Goal: Task Accomplishment & Management: Use online tool/utility

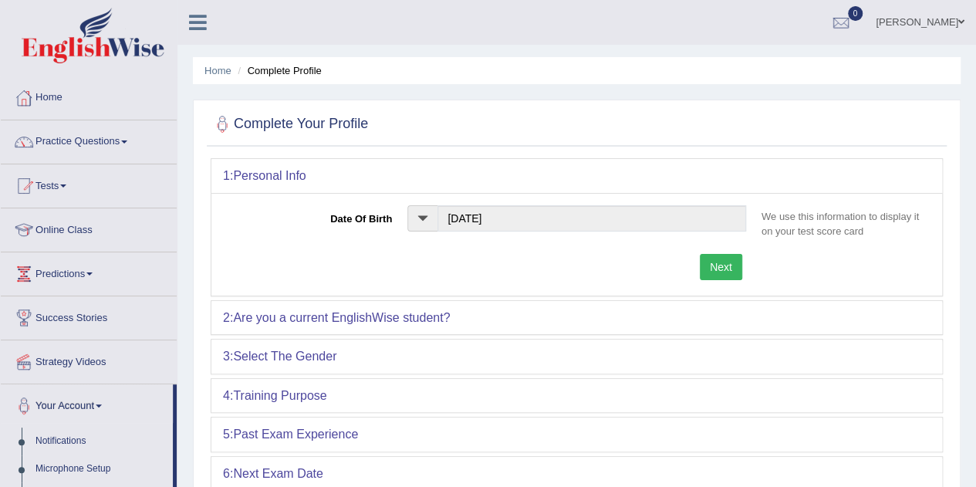
click at [63, 99] on link "Home" at bounding box center [89, 95] width 176 height 39
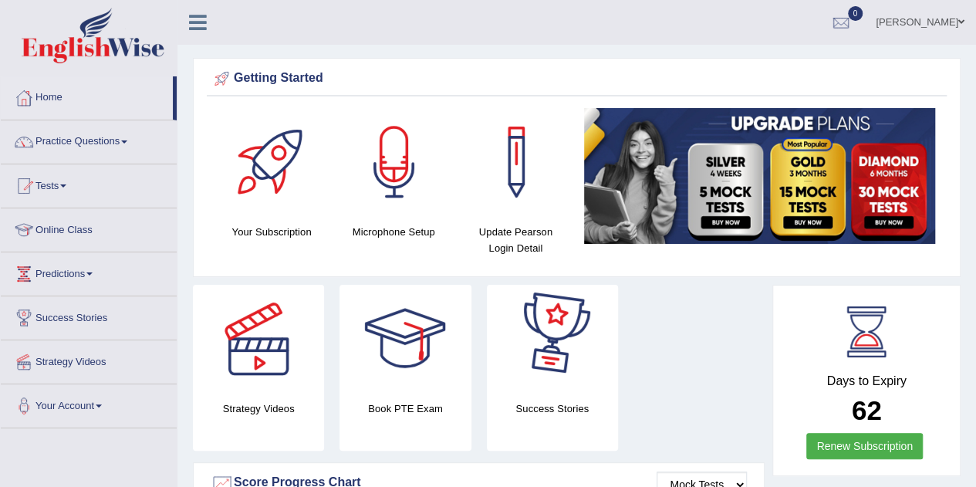
click at [569, 365] on div at bounding box center [552, 339] width 108 height 108
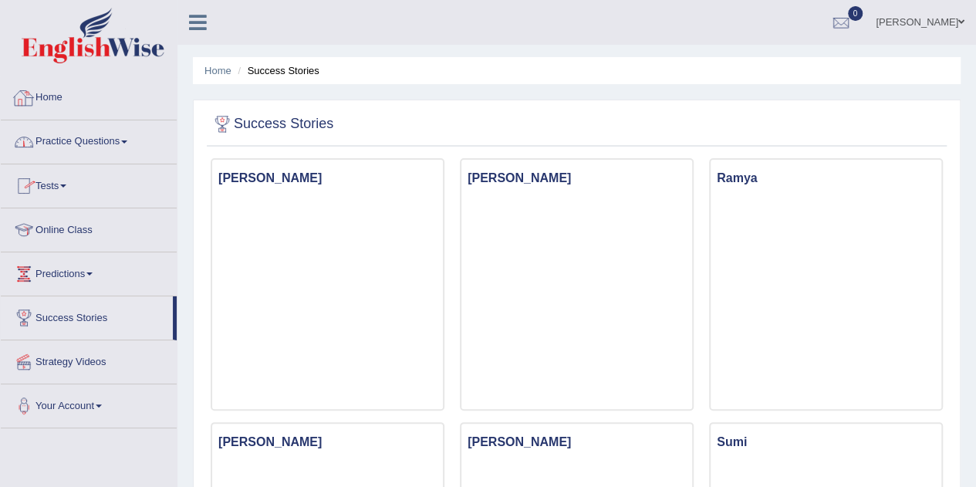
click at [89, 98] on link "Home" at bounding box center [89, 95] width 176 height 39
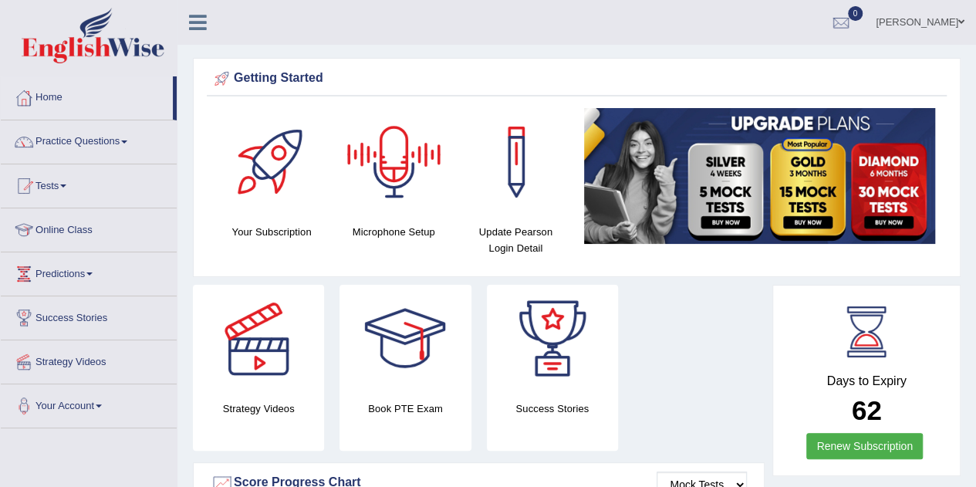
click at [390, 170] on div at bounding box center [394, 162] width 108 height 108
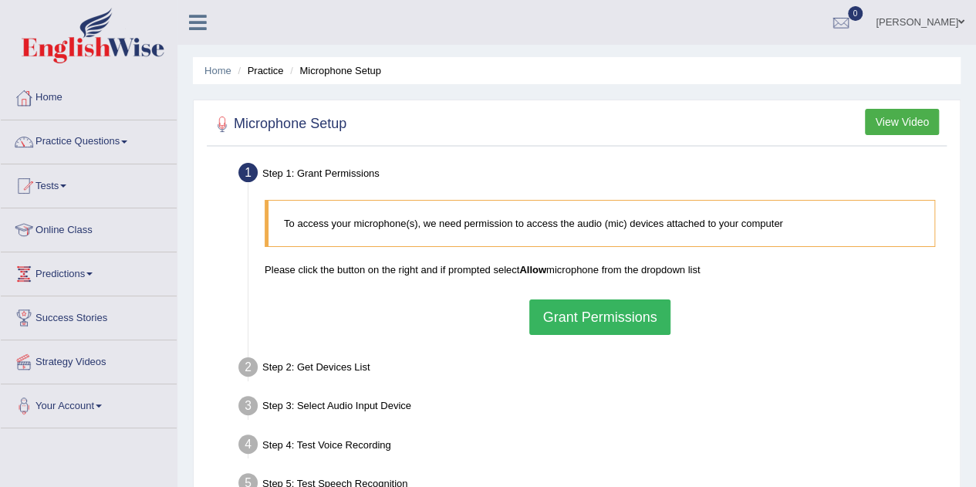
click at [555, 307] on button "Grant Permissions" at bounding box center [599, 316] width 140 height 35
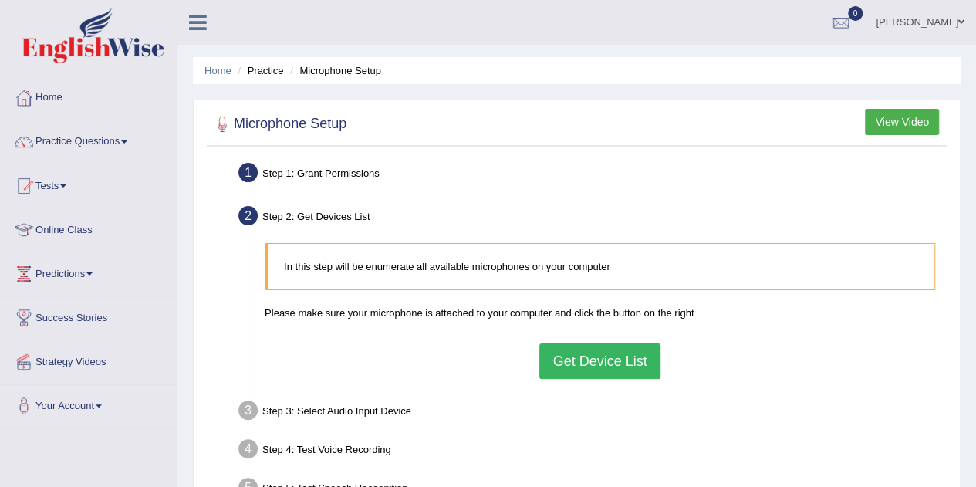
click at [588, 367] on button "Get Device List" at bounding box center [599, 360] width 120 height 35
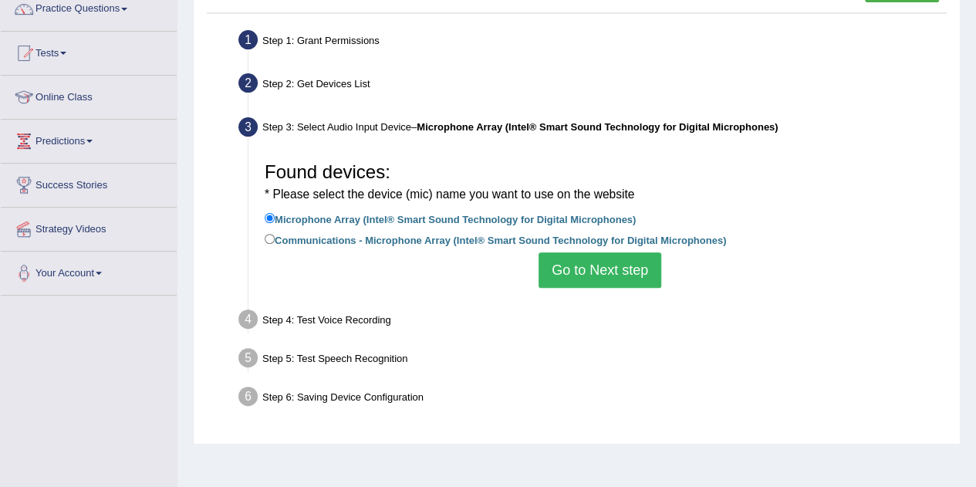
scroll to position [132, 0]
click at [267, 237] on input "Communications - Microphone Array (Intel® Smart Sound Technology for Digital Mi…" at bounding box center [270, 240] width 10 height 10
radio input "true"
click at [269, 215] on input "Microphone Array (Intel® Smart Sound Technology for Digital Microphones)" at bounding box center [270, 219] width 10 height 10
radio input "true"
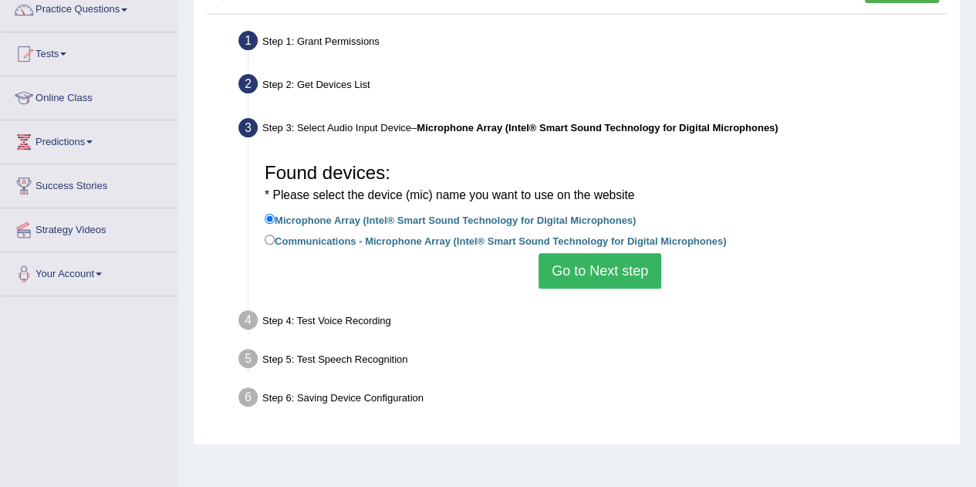
click at [624, 259] on button "Go to Next step" at bounding box center [600, 270] width 123 height 35
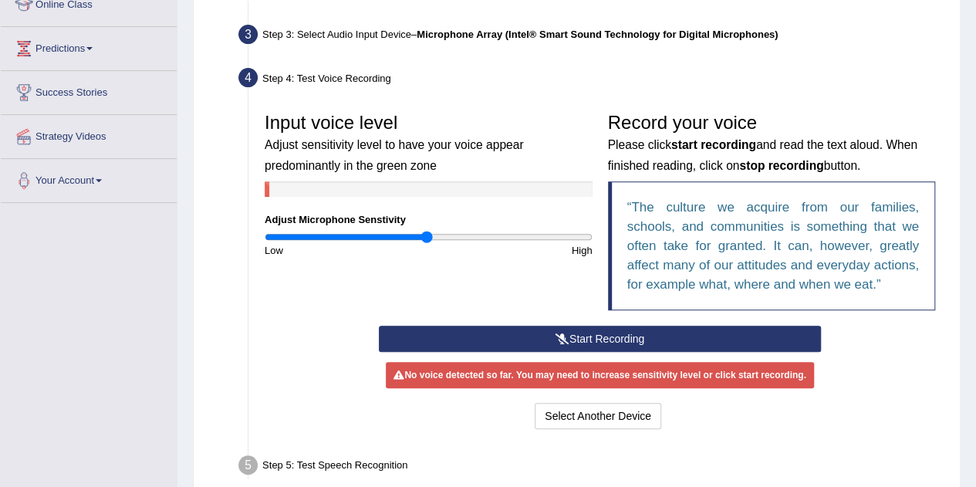
scroll to position [337, 0]
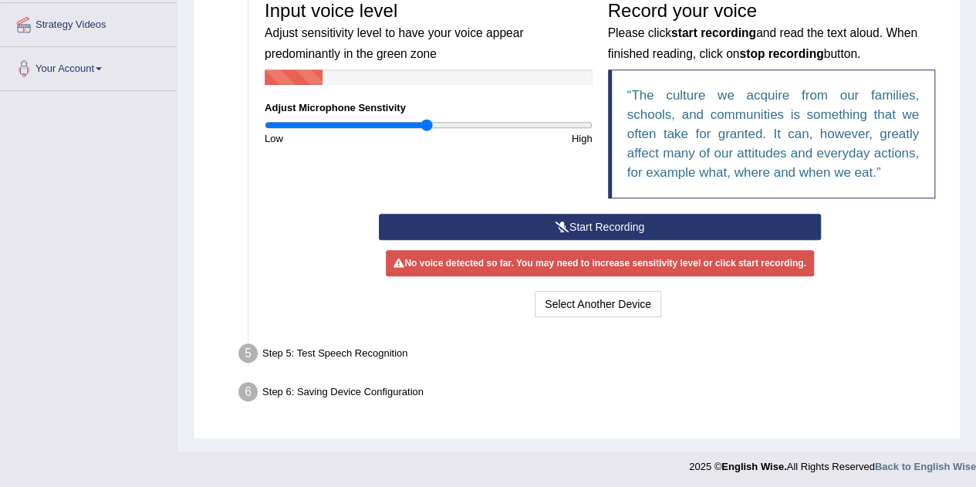
click at [606, 219] on button "Start Recording" at bounding box center [600, 227] width 442 height 26
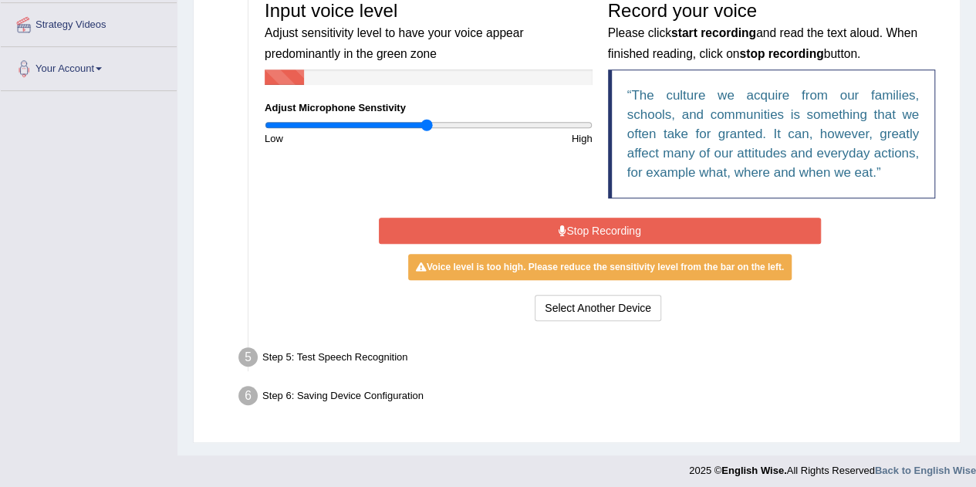
click at [574, 228] on button "Stop Recording" at bounding box center [600, 231] width 442 height 26
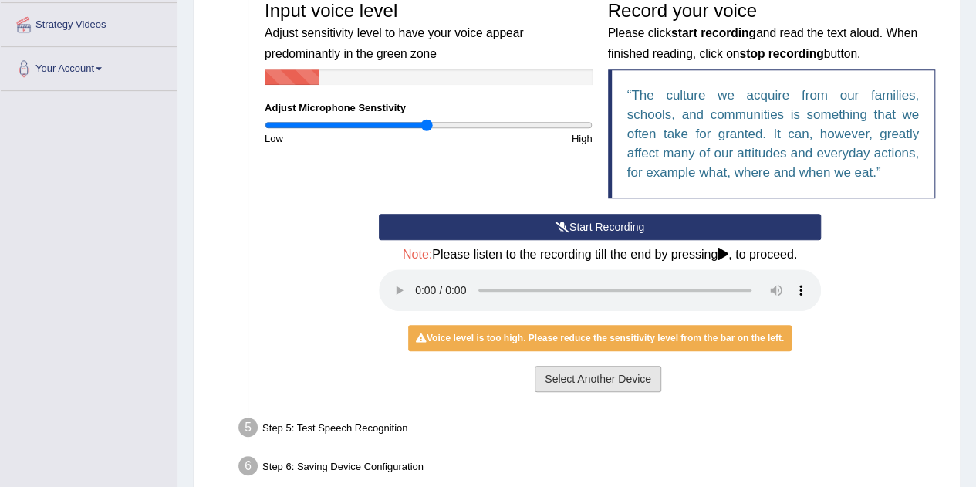
click at [586, 382] on button "Select Another Device" at bounding box center [598, 379] width 127 height 26
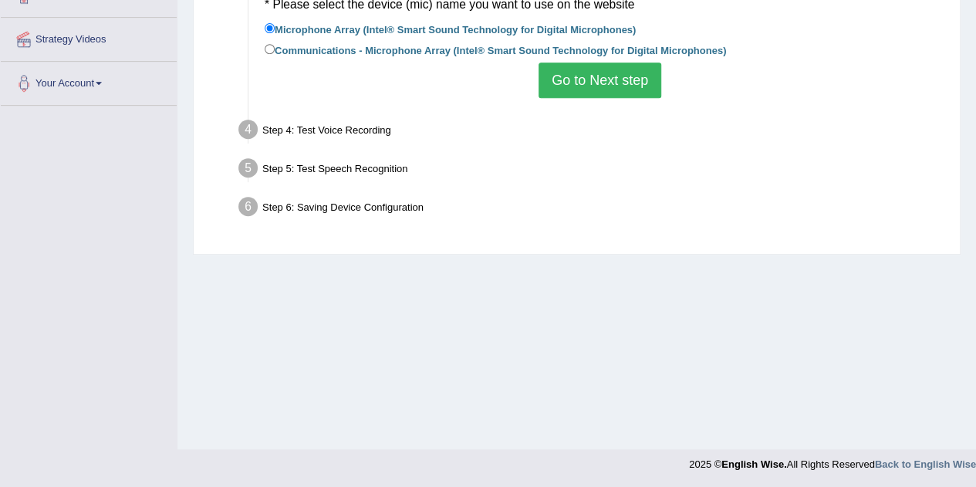
click at [626, 78] on button "Go to Next step" at bounding box center [600, 79] width 123 height 35
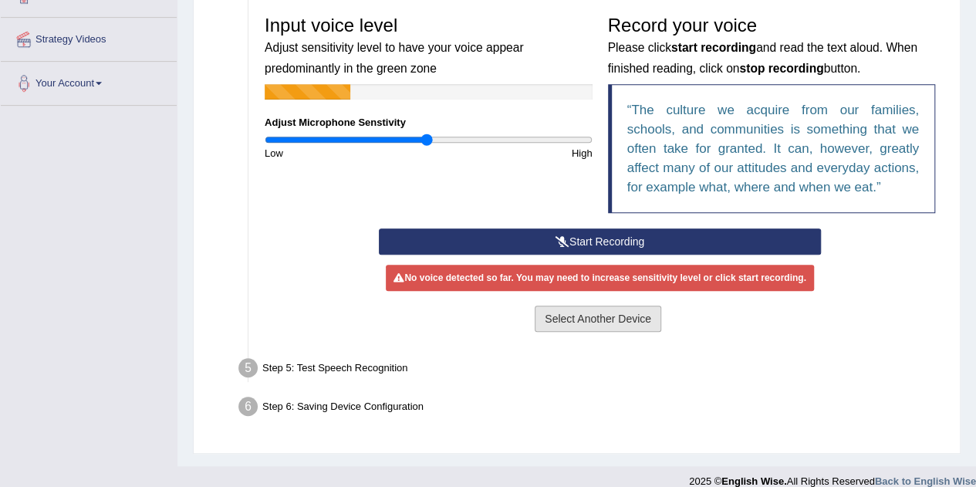
click at [583, 312] on button "Select Another Device" at bounding box center [598, 319] width 127 height 26
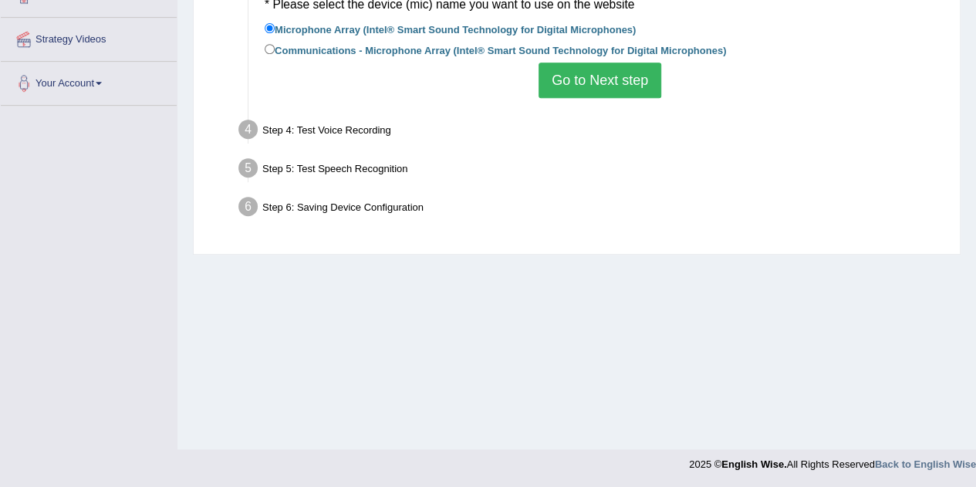
click at [308, 50] on label "Communications - Microphone Array (Intel® Smart Sound Technology for Digital Mi…" at bounding box center [495, 49] width 461 height 17
click at [275, 50] on input "Communications - Microphone Array (Intel® Smart Sound Technology for Digital Mi…" at bounding box center [270, 49] width 10 height 10
radio input "true"
click at [613, 73] on button "Go to Next step" at bounding box center [600, 79] width 123 height 35
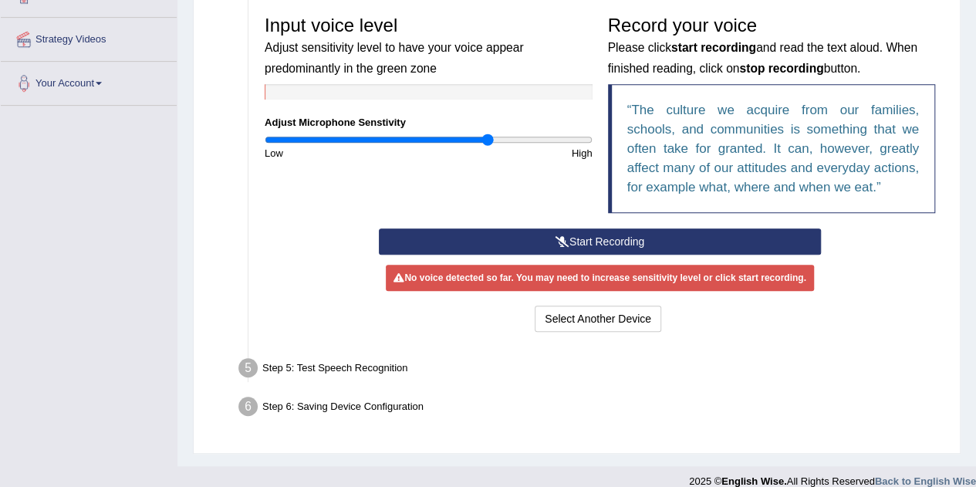
type input "1.38"
click at [487, 137] on input "range" at bounding box center [429, 139] width 328 height 12
click at [617, 238] on button "Start Recording" at bounding box center [600, 241] width 442 height 26
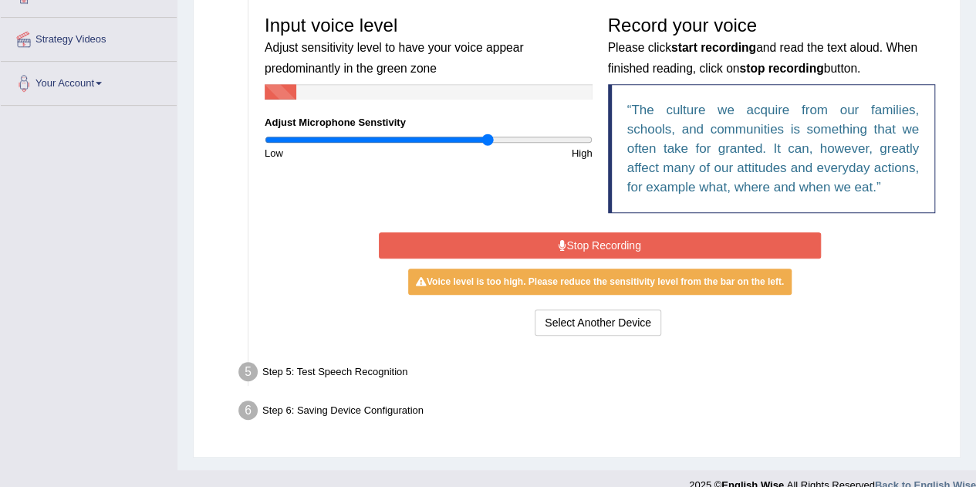
click at [608, 245] on button "Stop Recording" at bounding box center [600, 245] width 442 height 26
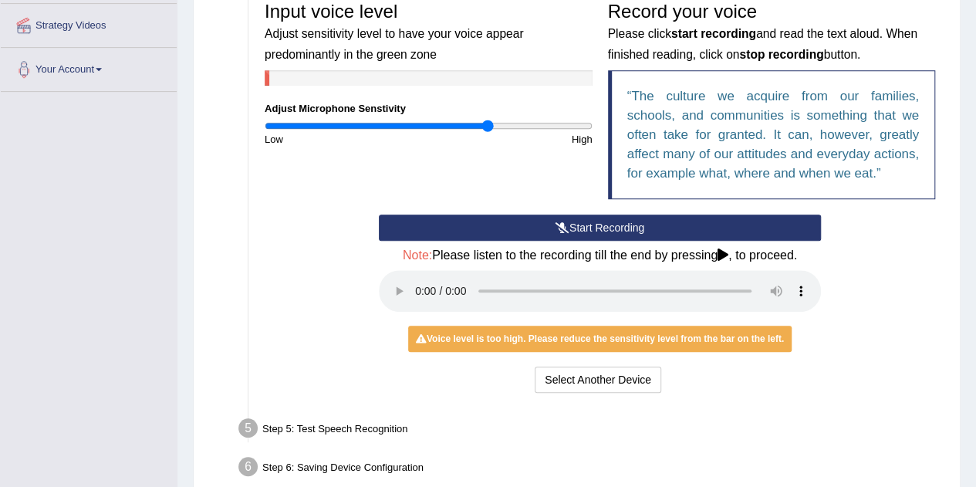
scroll to position [412, 0]
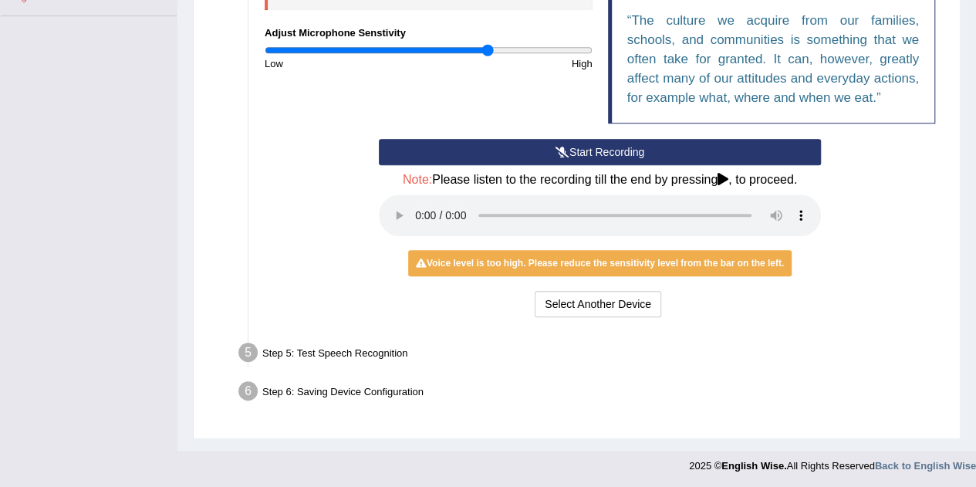
click at [569, 255] on div "Voice level is too high. Please reduce the sensitivity level from the bar on th…" at bounding box center [599, 263] width 383 height 26
click at [336, 357] on div "Step 5: Test Speech Recognition" at bounding box center [591, 355] width 721 height 34
click at [569, 306] on button "Select Another Device" at bounding box center [598, 304] width 127 height 26
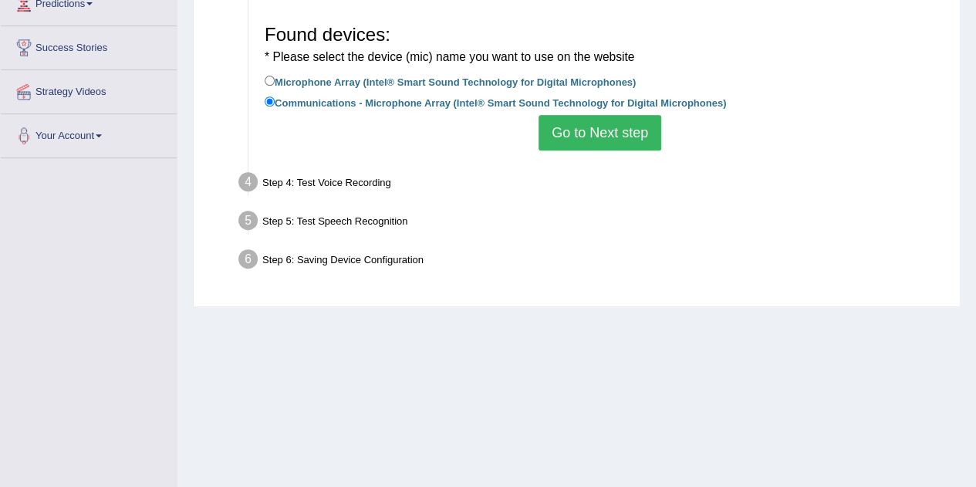
scroll to position [268, 0]
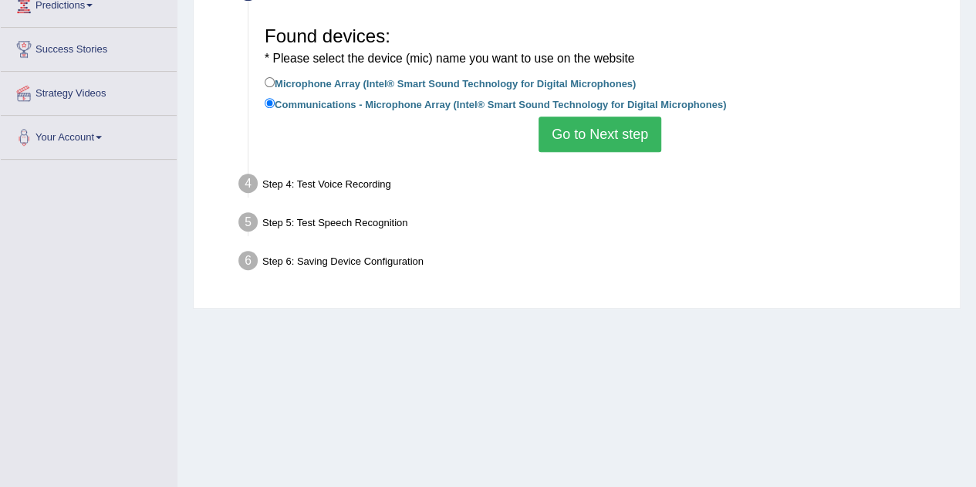
click at [276, 81] on label "Microphone Array (Intel® Smart Sound Technology for Digital Microphones)" at bounding box center [450, 82] width 371 height 17
click at [275, 81] on input "Microphone Array (Intel® Smart Sound Technology for Digital Microphones)" at bounding box center [270, 82] width 10 height 10
radio input "true"
click at [587, 125] on button "Go to Next step" at bounding box center [600, 134] width 123 height 35
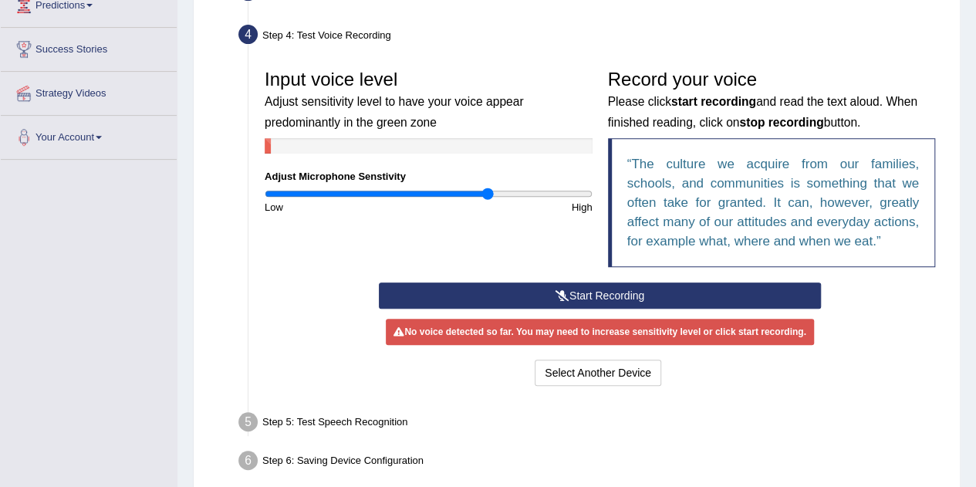
scroll to position [337, 0]
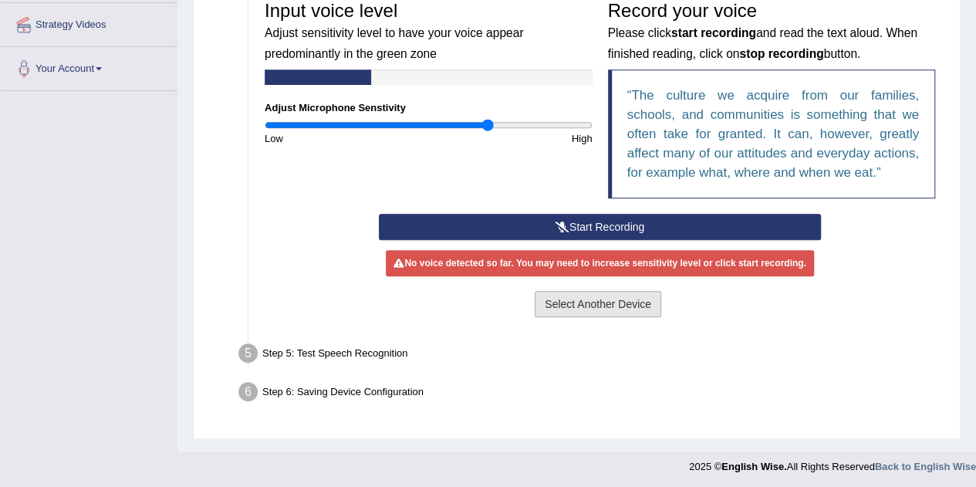
click at [635, 306] on button "Select Another Device" at bounding box center [598, 304] width 127 height 26
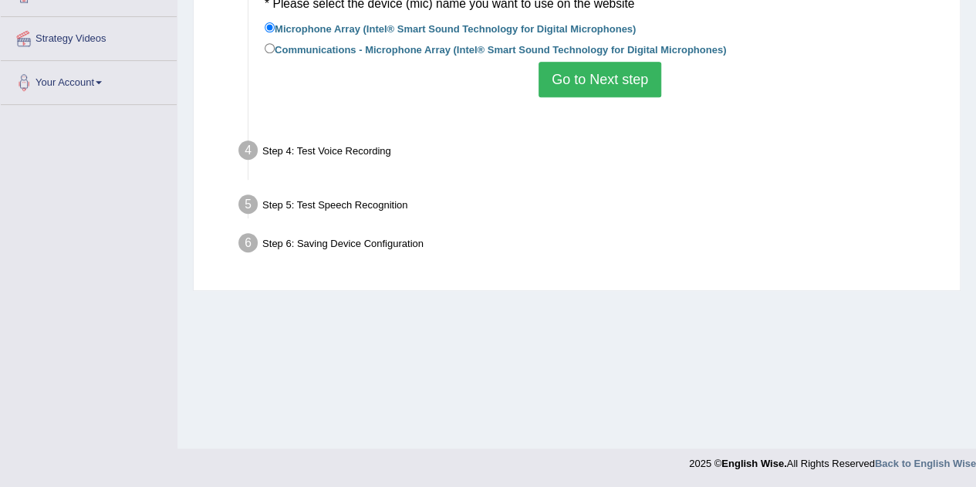
scroll to position [322, 0]
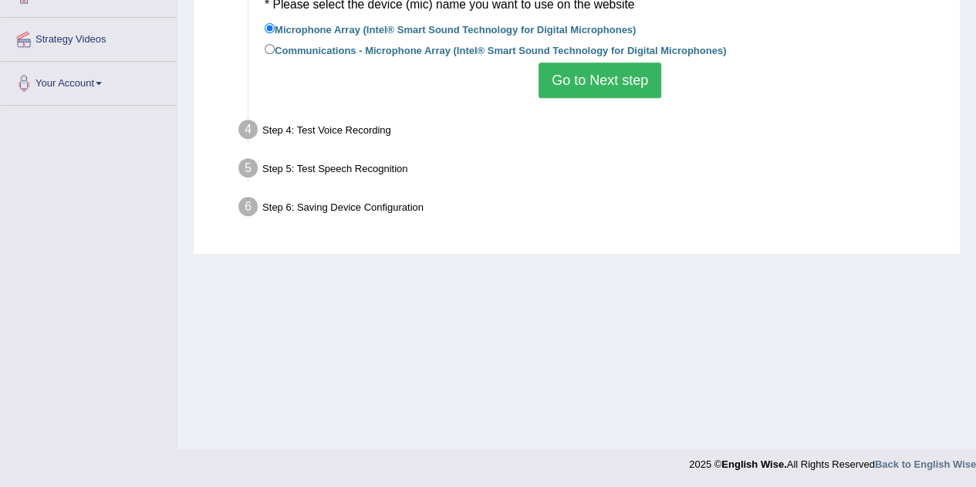
click at [630, 79] on button "Go to Next step" at bounding box center [600, 79] width 123 height 35
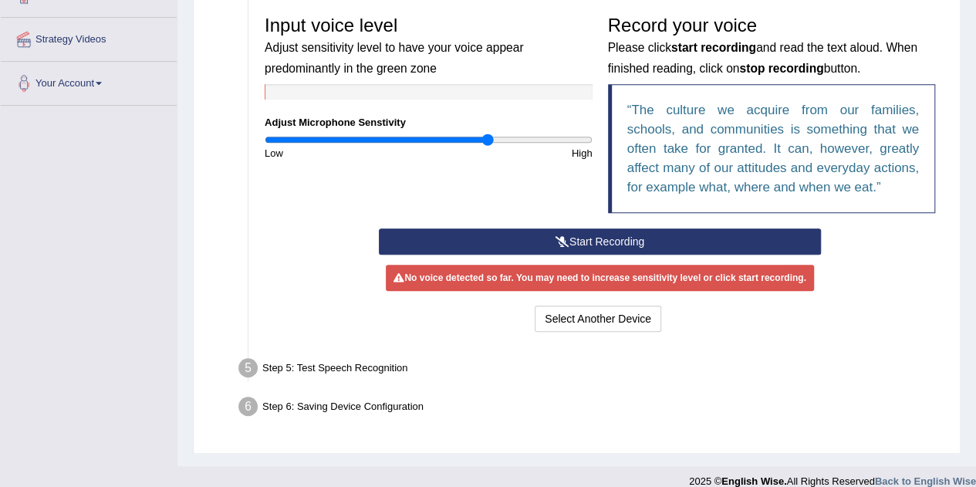
click at [568, 244] on button "Start Recording" at bounding box center [600, 241] width 442 height 26
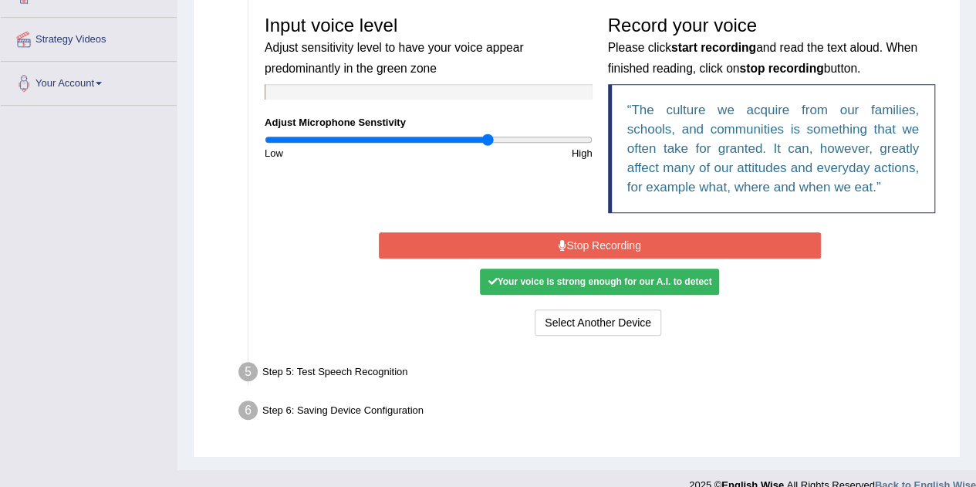
click at [596, 243] on button "Stop Recording" at bounding box center [600, 245] width 442 height 26
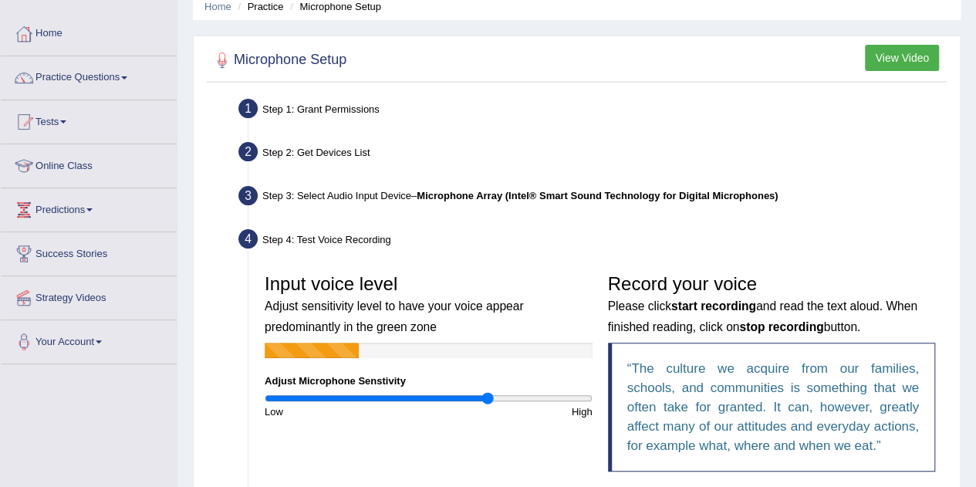
scroll to position [53, 0]
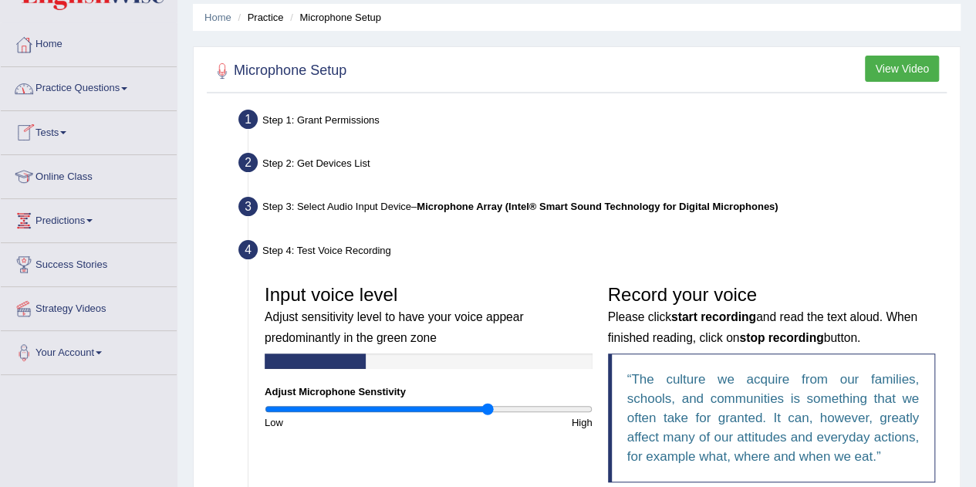
click at [52, 50] on link "Home" at bounding box center [89, 42] width 176 height 39
